Goal: Book appointment/travel/reservation

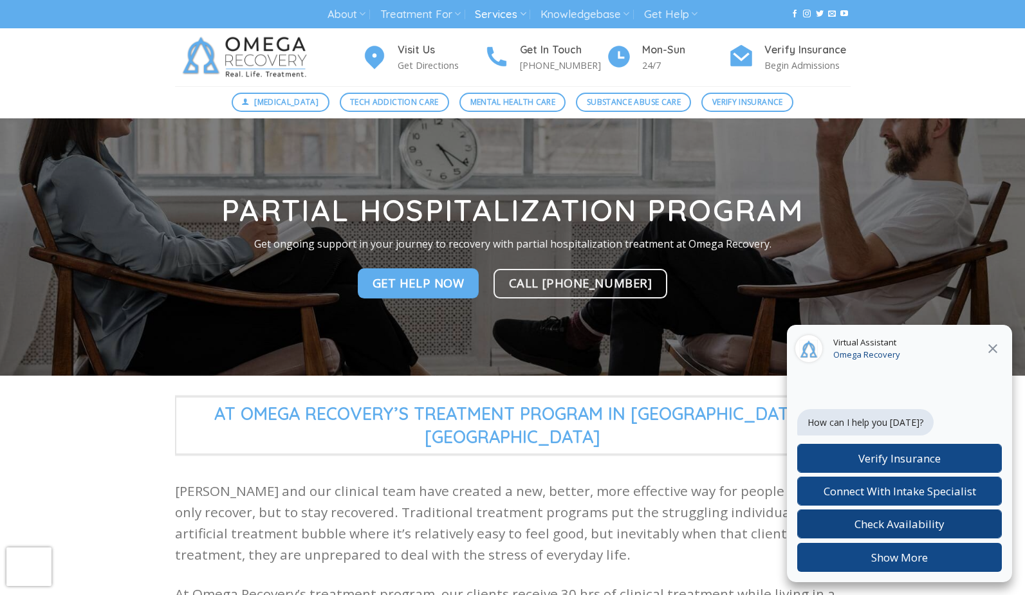
click at [880, 523] on span "Check Availability" at bounding box center [900, 524] width 90 height 15
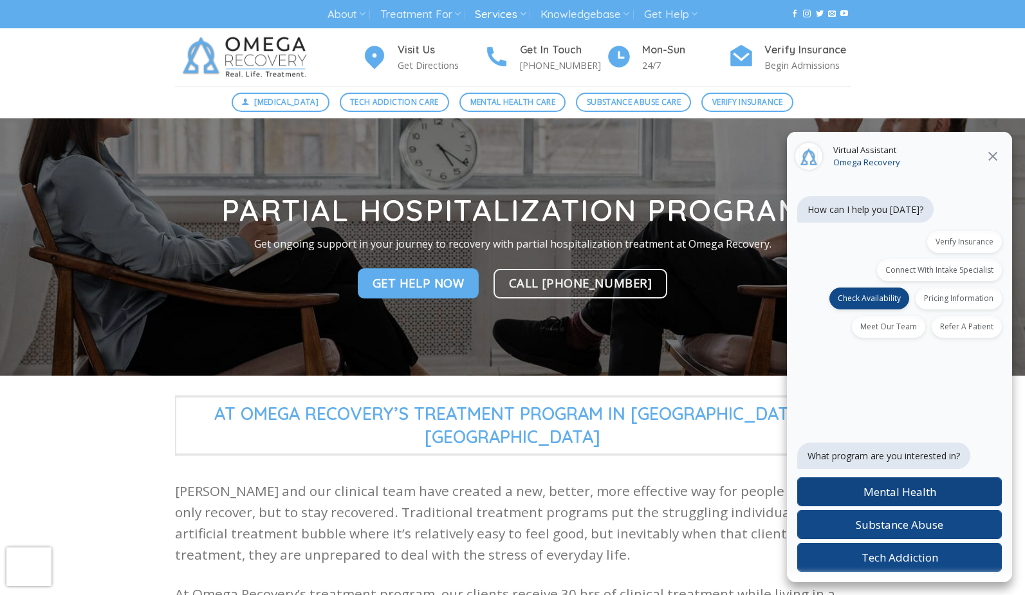
click at [891, 493] on span "Mental Health" at bounding box center [900, 492] width 73 height 15
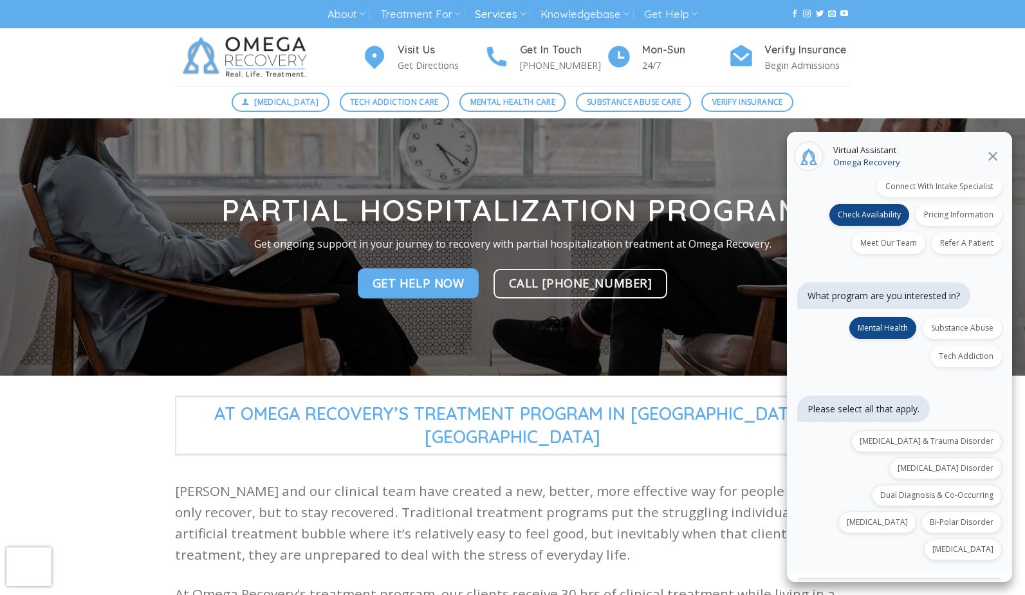
scroll to position [91, 0]
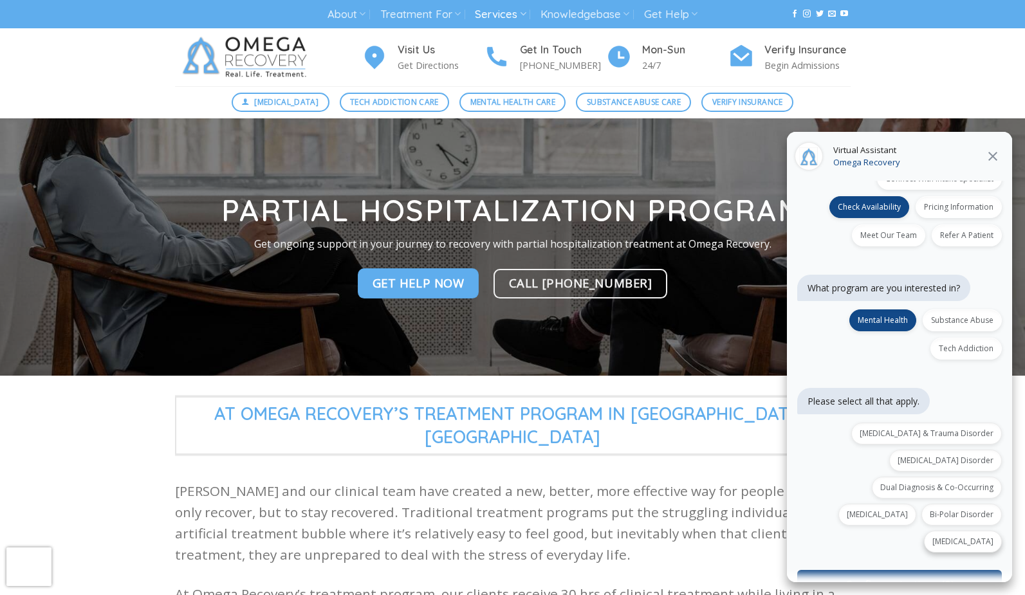
click at [971, 531] on div "[MEDICAL_DATA]" at bounding box center [963, 542] width 78 height 22
click at [958, 450] on div "[MEDICAL_DATA] Disorder" at bounding box center [945, 461] width 113 height 22
click at [902, 570] on button "Confirm selections (2)" at bounding box center [899, 584] width 205 height 29
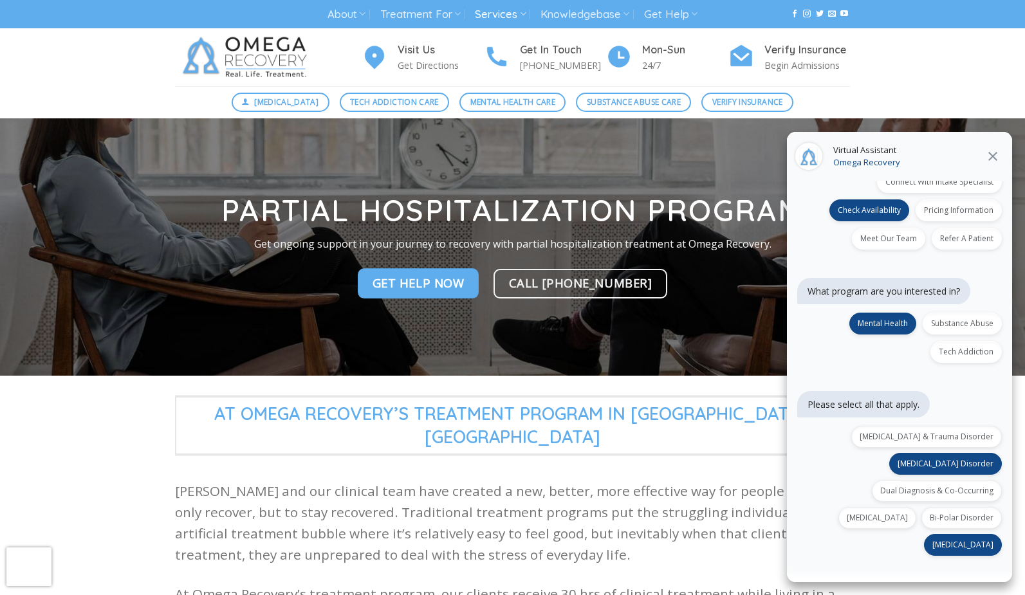
scroll to position [170, 0]
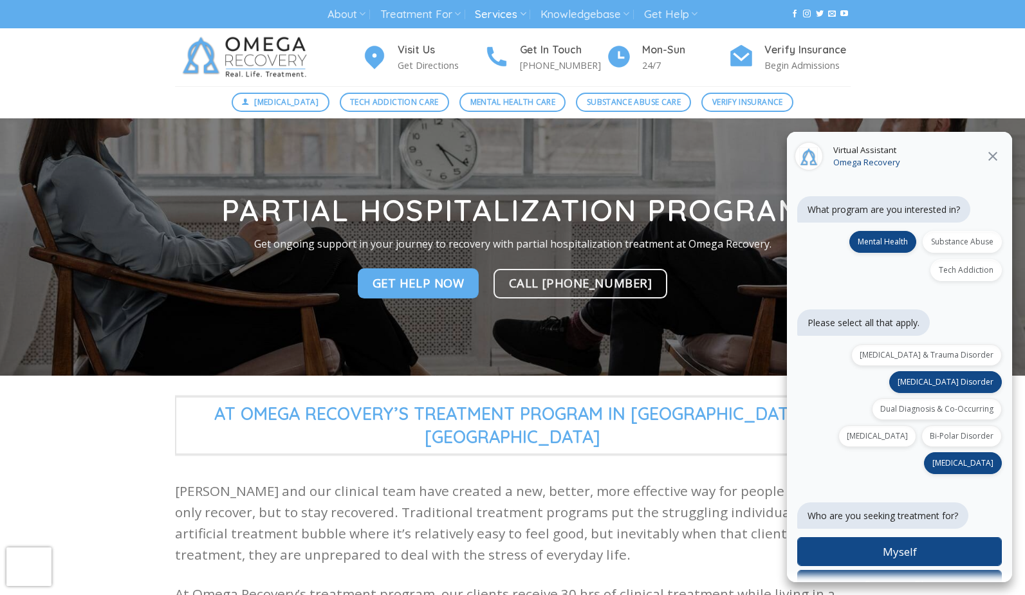
click at [906, 577] on span "Someone Else" at bounding box center [900, 584] width 70 height 15
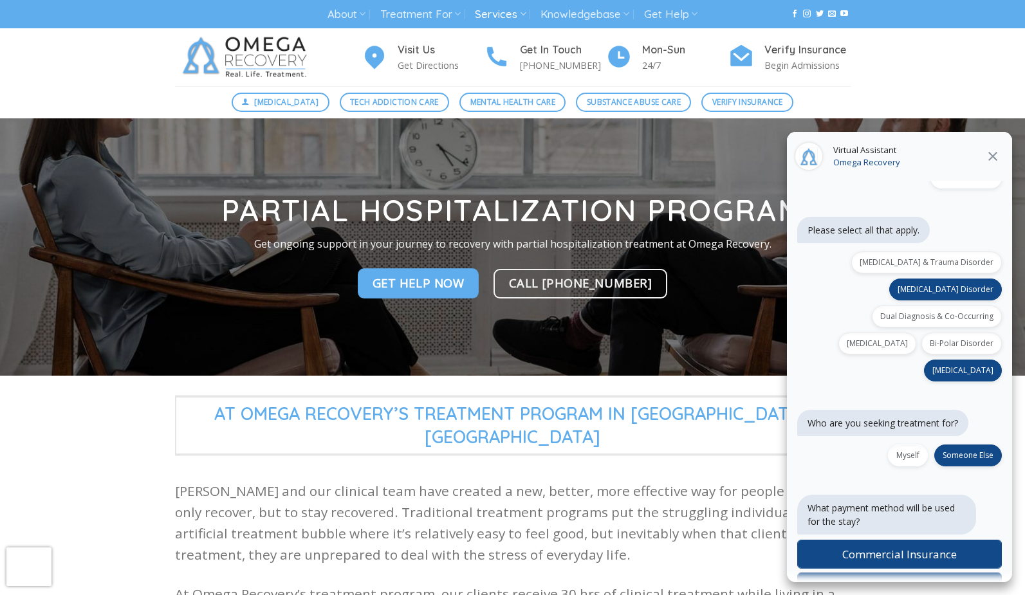
scroll to position [265, 0]
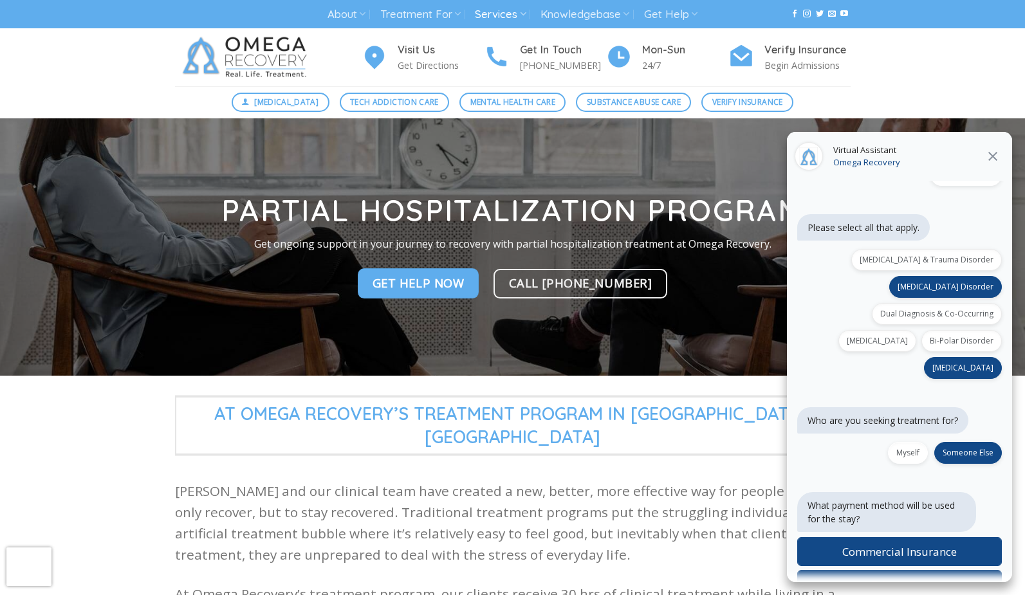
click at [996, 155] on icon "Close" at bounding box center [992, 156] width 15 height 15
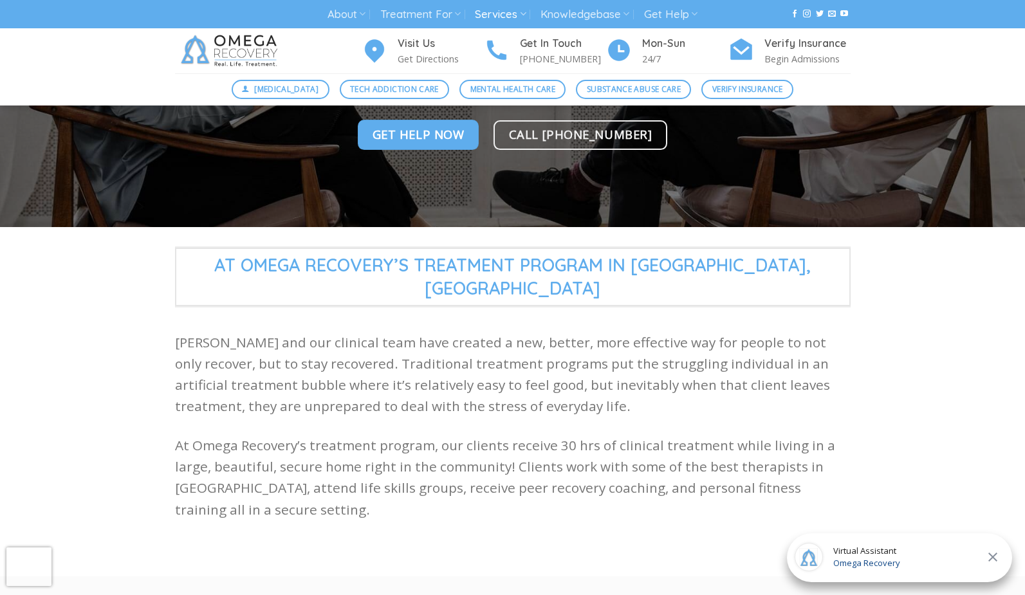
scroll to position [146, 0]
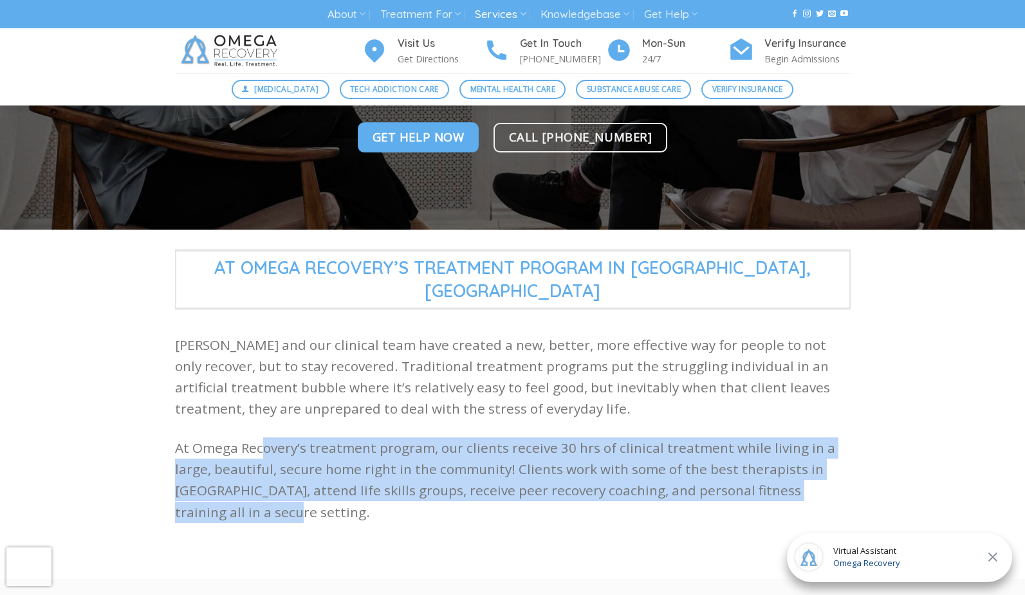
drag, startPoint x: 288, startPoint y: 483, endPoint x: 260, endPoint y: 433, distance: 57.1
click at [260, 438] on p "At Omega Recovery’s treatment program, our clients receive 30 hrs of clinical t…" at bounding box center [513, 481] width 676 height 86
click at [245, 443] on p "At Omega Recovery’s treatment program, our clients receive 30 hrs of clinical t…" at bounding box center [513, 481] width 676 height 86
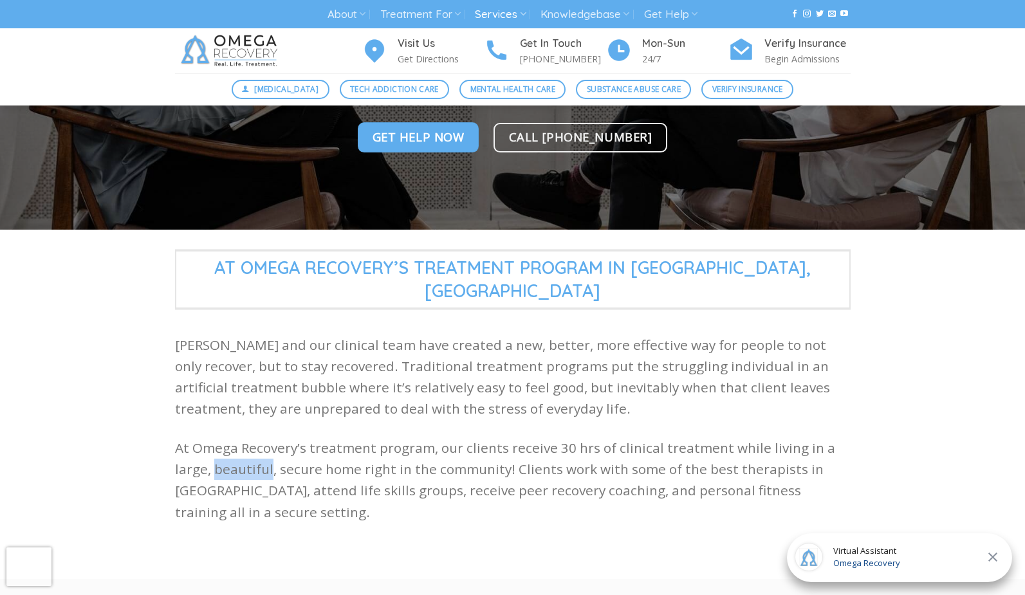
click at [245, 443] on p "At Omega Recovery’s treatment program, our clients receive 30 hrs of clinical t…" at bounding box center [513, 481] width 676 height 86
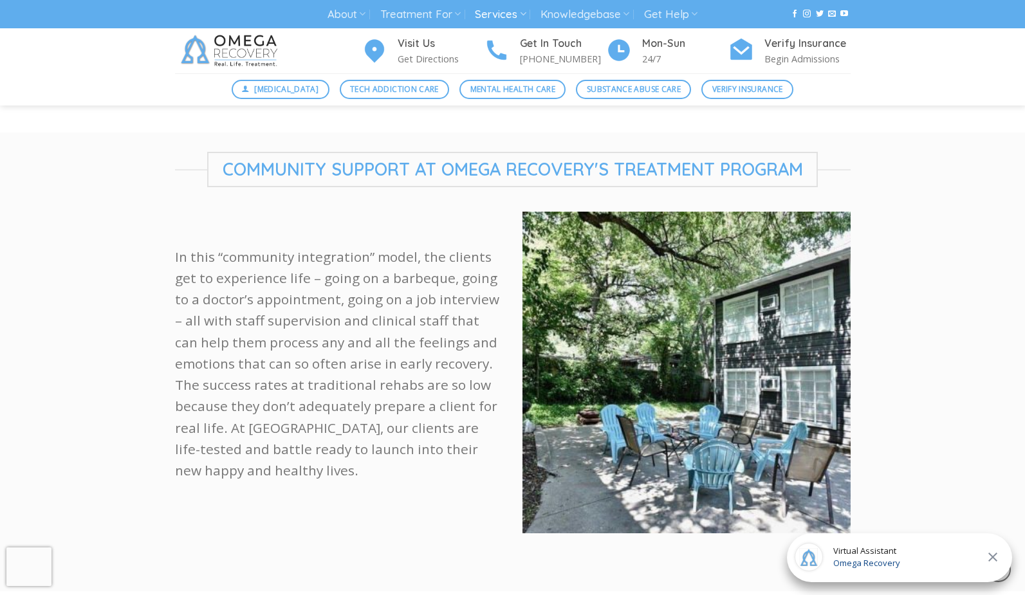
scroll to position [575, 0]
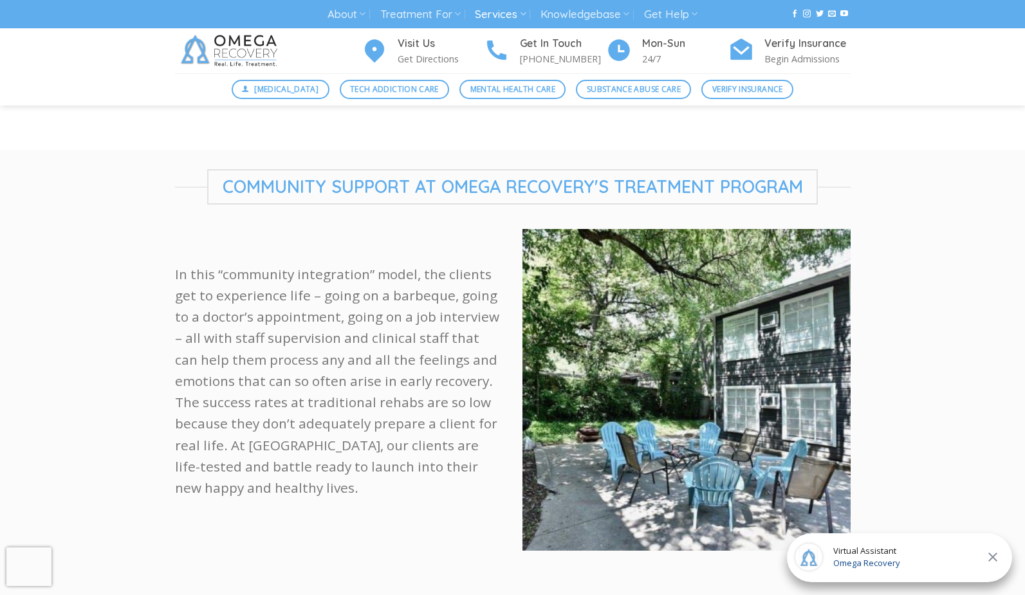
click at [296, 315] on p "In this “community integration” model, the clients get to experience life – goi…" at bounding box center [339, 382] width 328 height 236
click at [299, 295] on p "In this “community integration” model, the clients get to experience life – goi…" at bounding box center [339, 382] width 328 height 236
click at [992, 557] on icon "Close" at bounding box center [992, 557] width 15 height 15
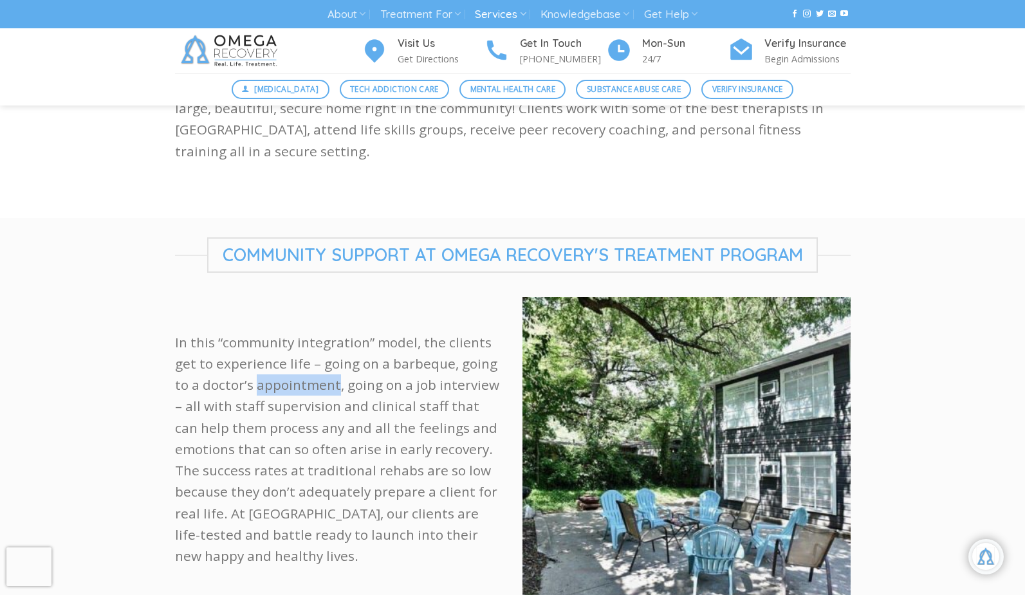
scroll to position [412, 0]
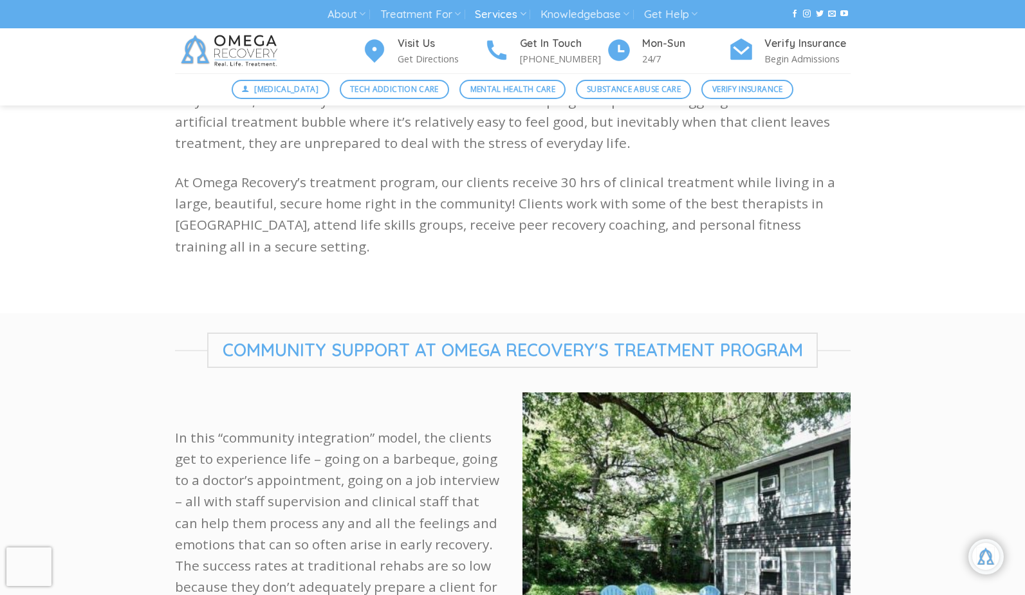
click at [249, 433] on p "In this “community integration” model, the clients get to experience life – goi…" at bounding box center [339, 545] width 328 height 236
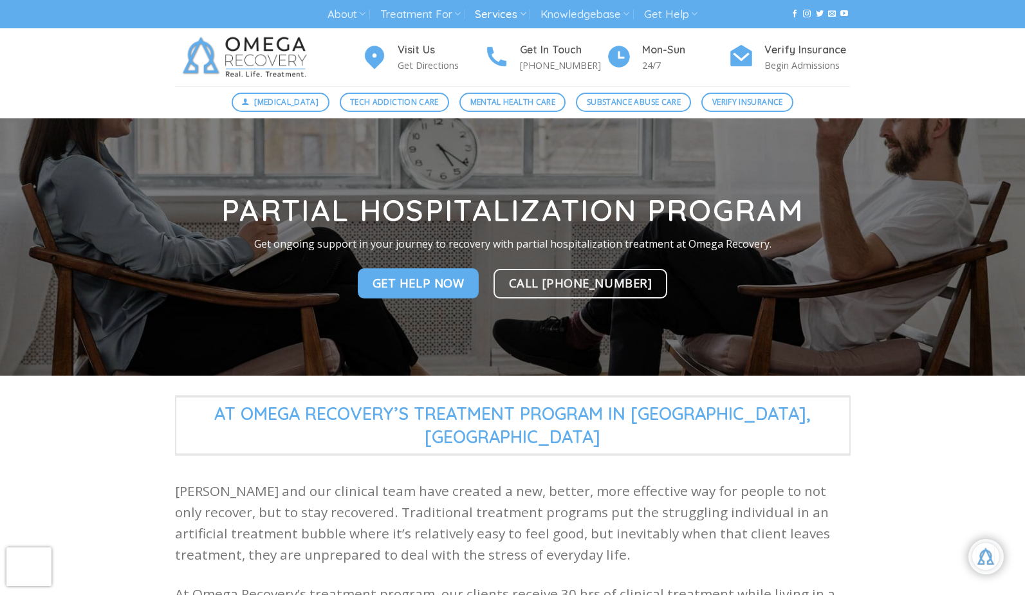
scroll to position [215, 0]
